Goal: Information Seeking & Learning: Find specific fact

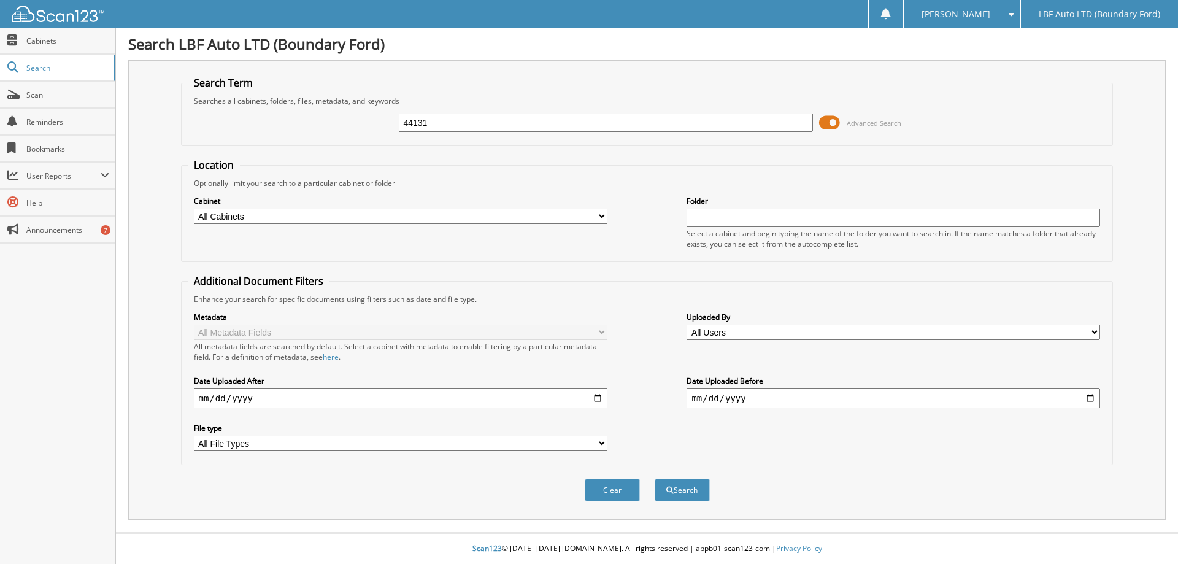
type input "44131"
click at [655, 479] on button "Search" at bounding box center [682, 490] width 55 height 23
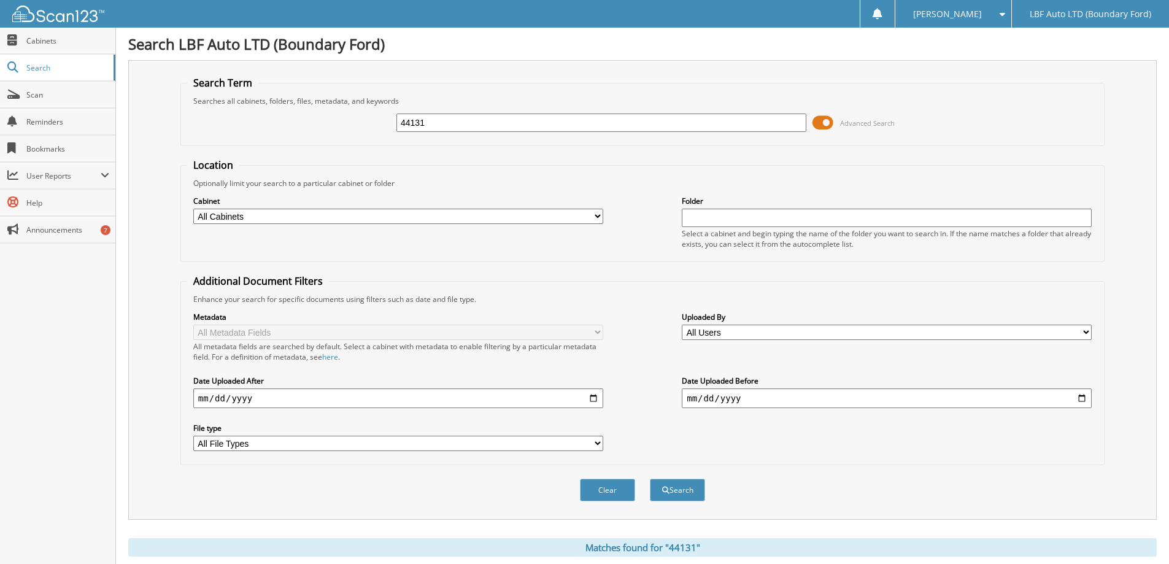
drag, startPoint x: 433, startPoint y: 128, endPoint x: 202, endPoint y: 91, distance: 234.3
click at [307, 112] on div "44131 Advanced Search" at bounding box center [642, 122] width 911 height 33
type input "44085"
click at [650, 479] on button "Search" at bounding box center [677, 490] width 55 height 23
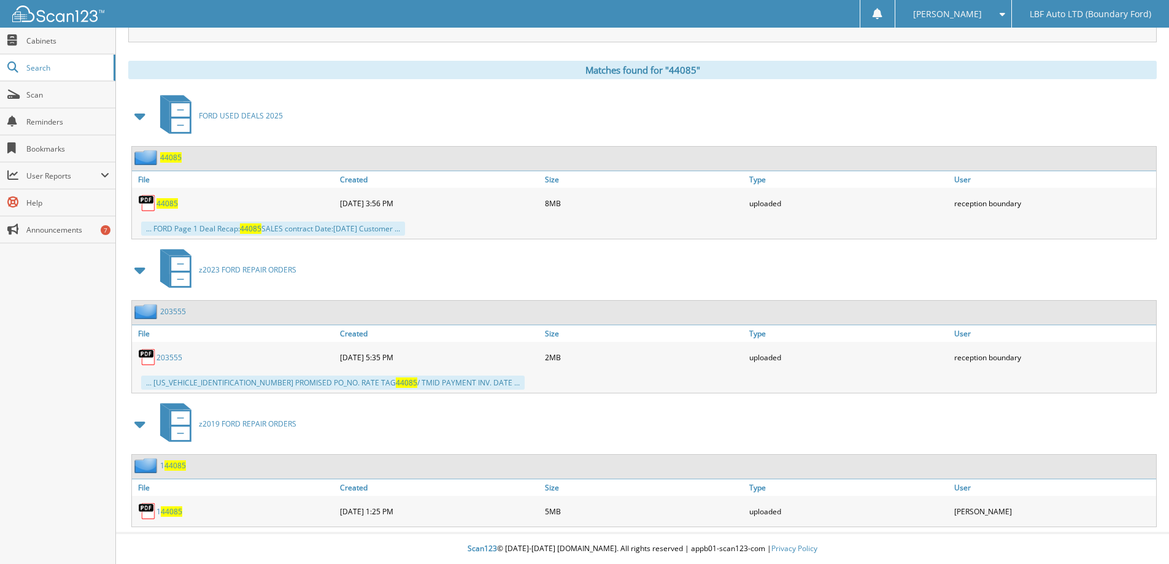
click at [171, 201] on span "44085" at bounding box center [167, 203] width 21 height 10
